Goal: Check status: Check status

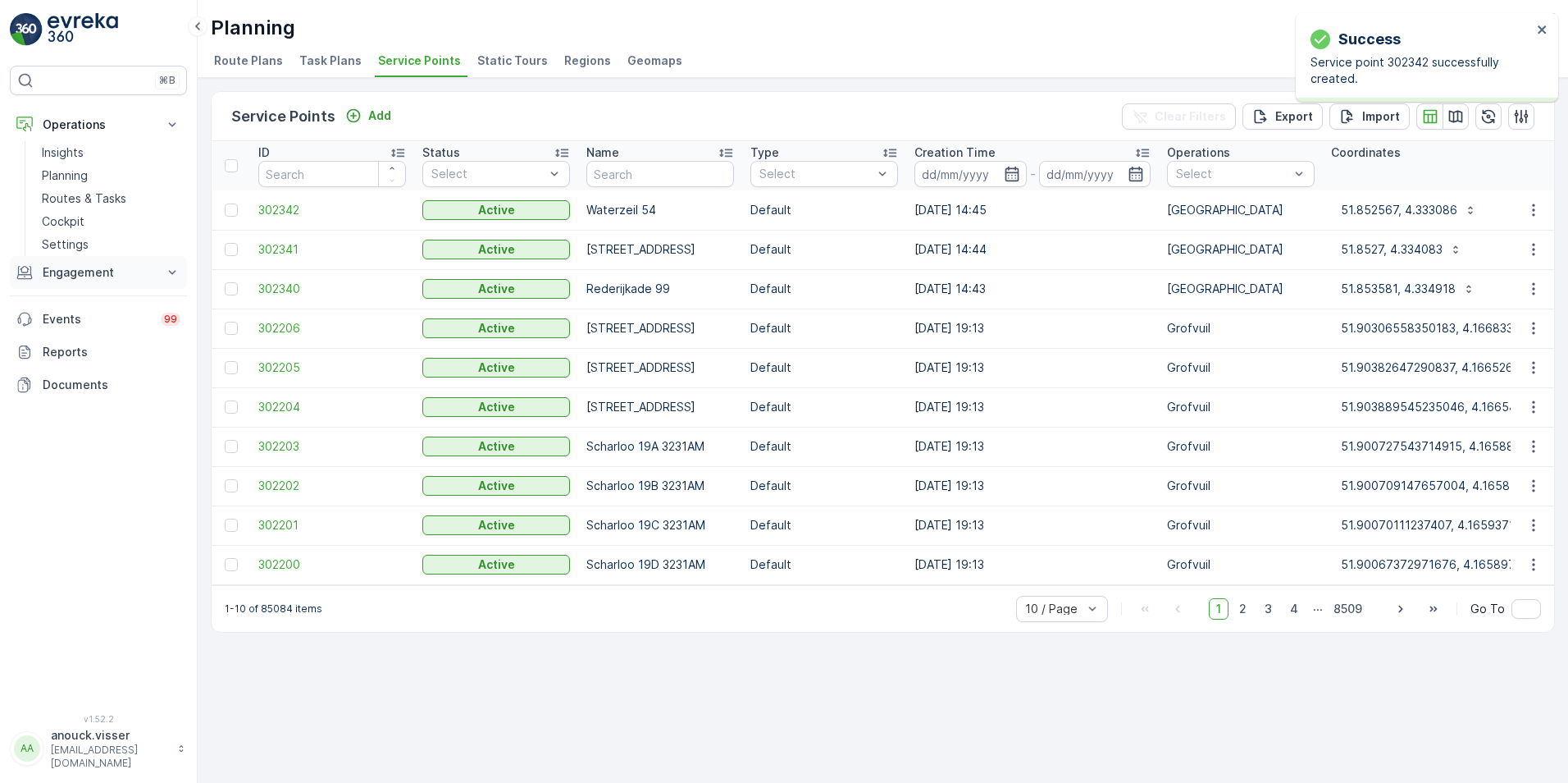
click at [124, 272] on p "Engagement" at bounding box center [99, 272] width 112 height 17
click at [83, 394] on link "Orders" at bounding box center [111, 392] width 152 height 23
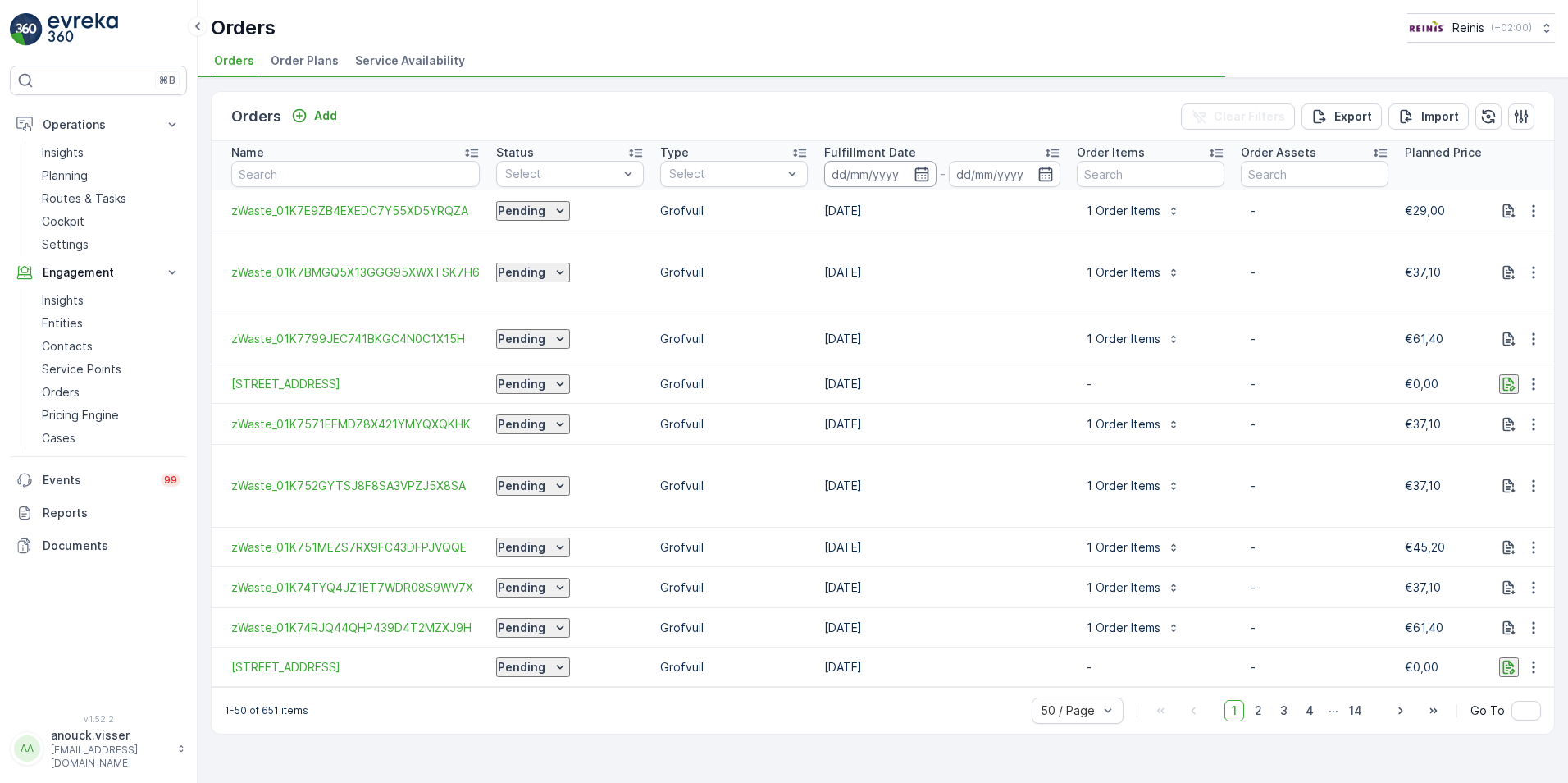
click at [916, 181] on input at bounding box center [880, 174] width 113 height 26
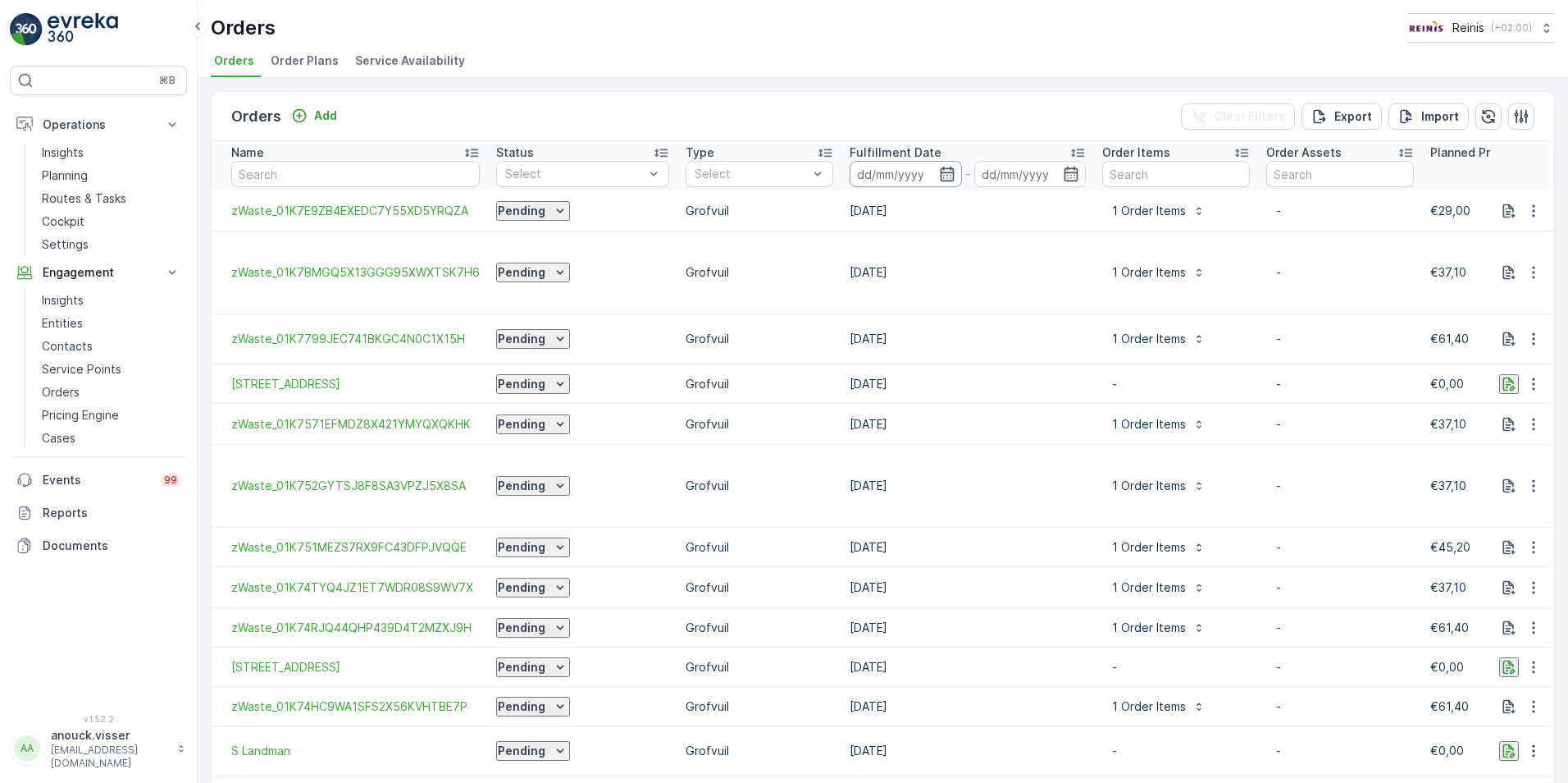
click at [937, 173] on input at bounding box center [906, 174] width 113 height 26
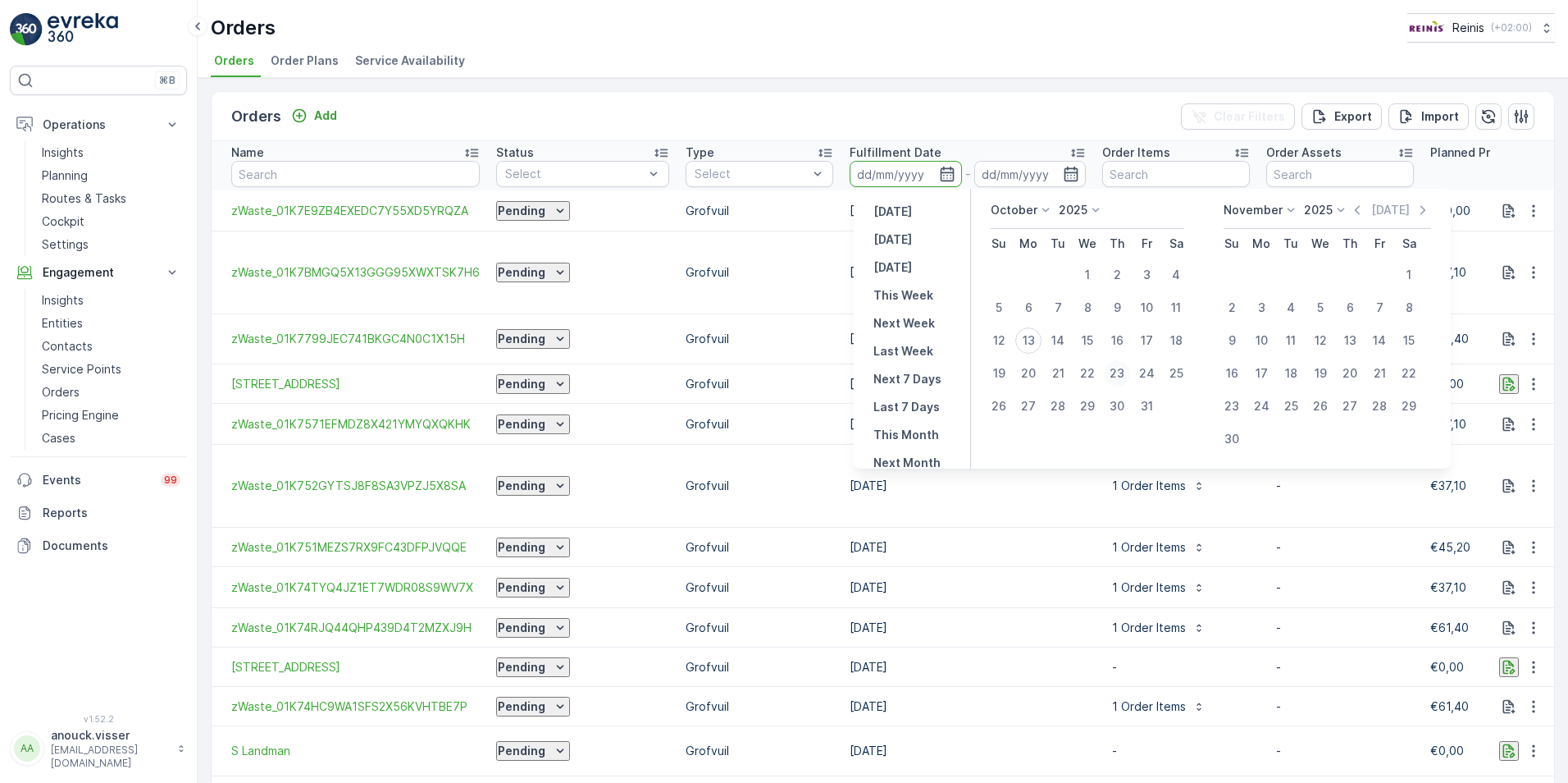
click at [1123, 380] on div "23" at bounding box center [1117, 373] width 26 height 26
type input "[DATE]"
click at [1123, 380] on div "23" at bounding box center [1117, 373] width 26 height 26
type input "[DATE]"
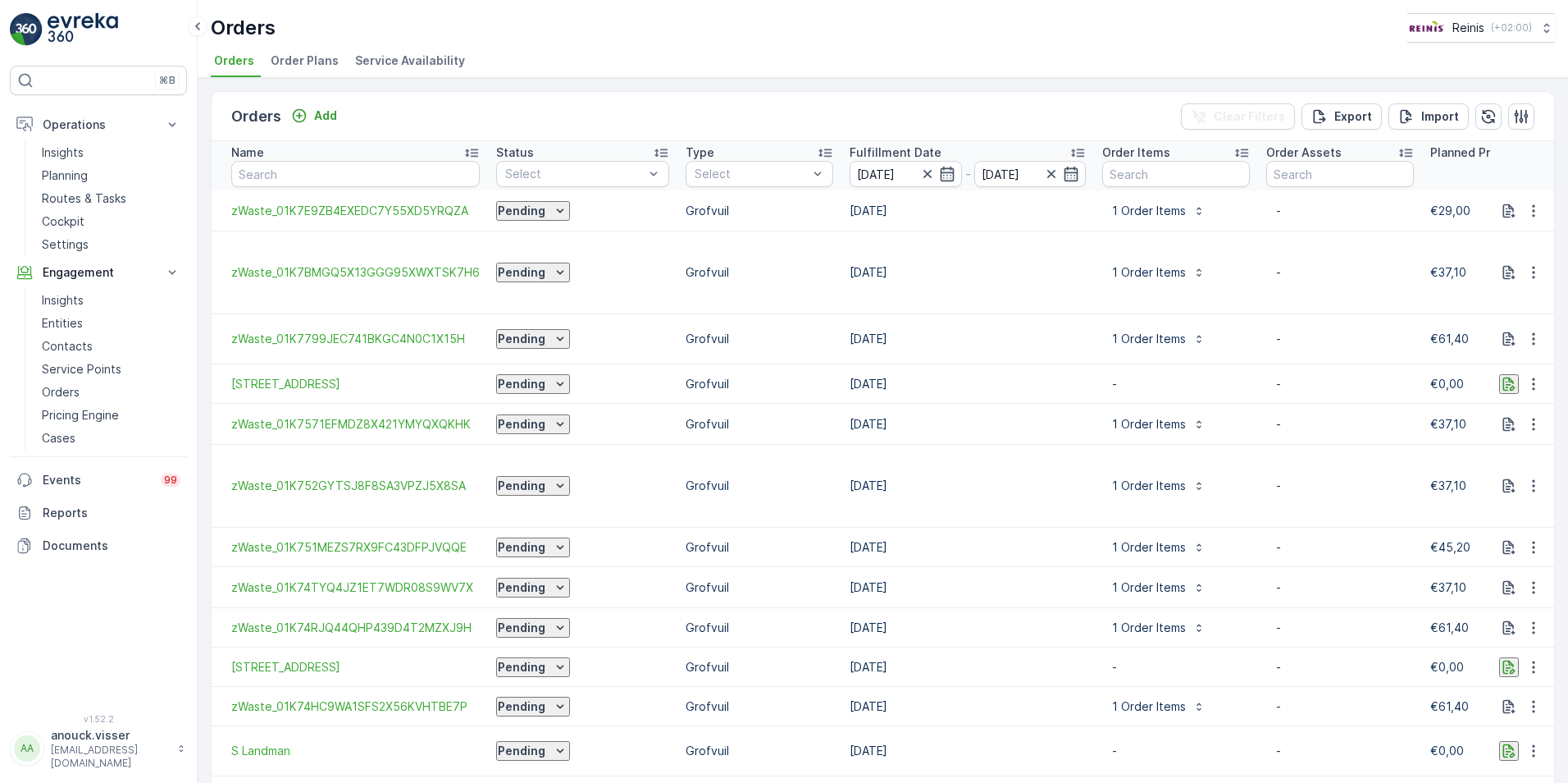
click at [1030, 73] on ul "Orders Order Plans Service Availability" at bounding box center [876, 63] width 1331 height 28
